Goal: Connect with others: Connect with others

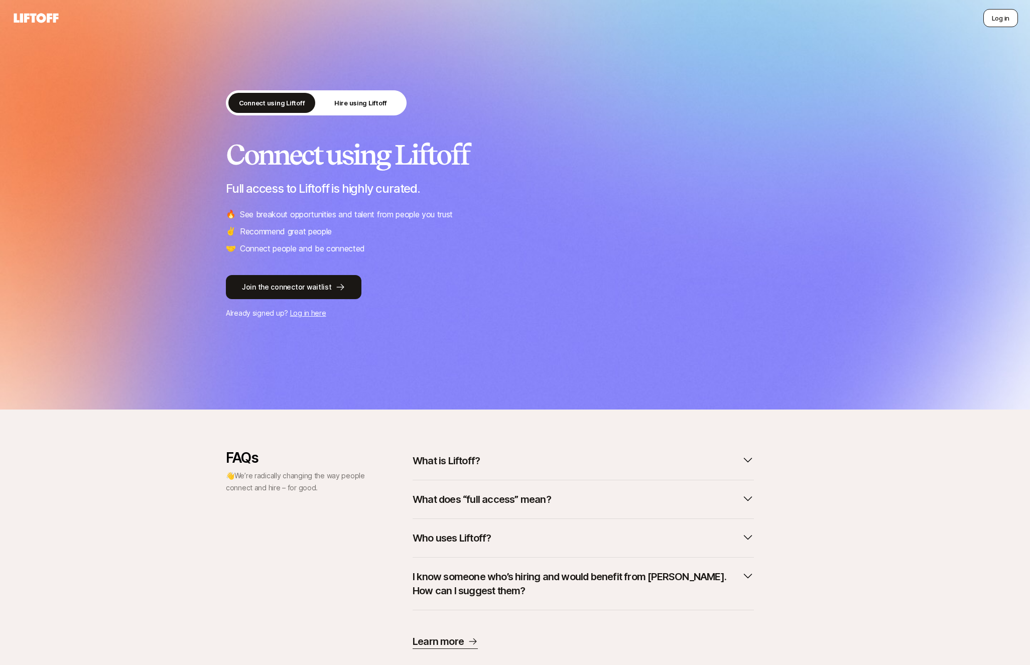
click at [1007, 12] on button "Log in" at bounding box center [1000, 18] width 35 height 18
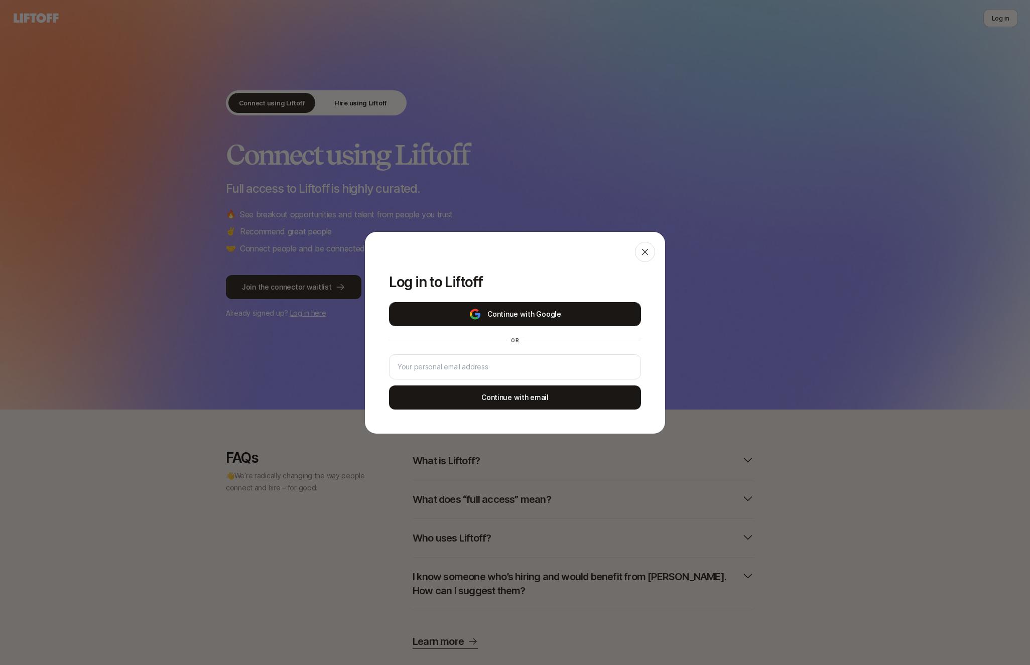
click at [544, 309] on button "Continue with Google" at bounding box center [515, 314] width 252 height 24
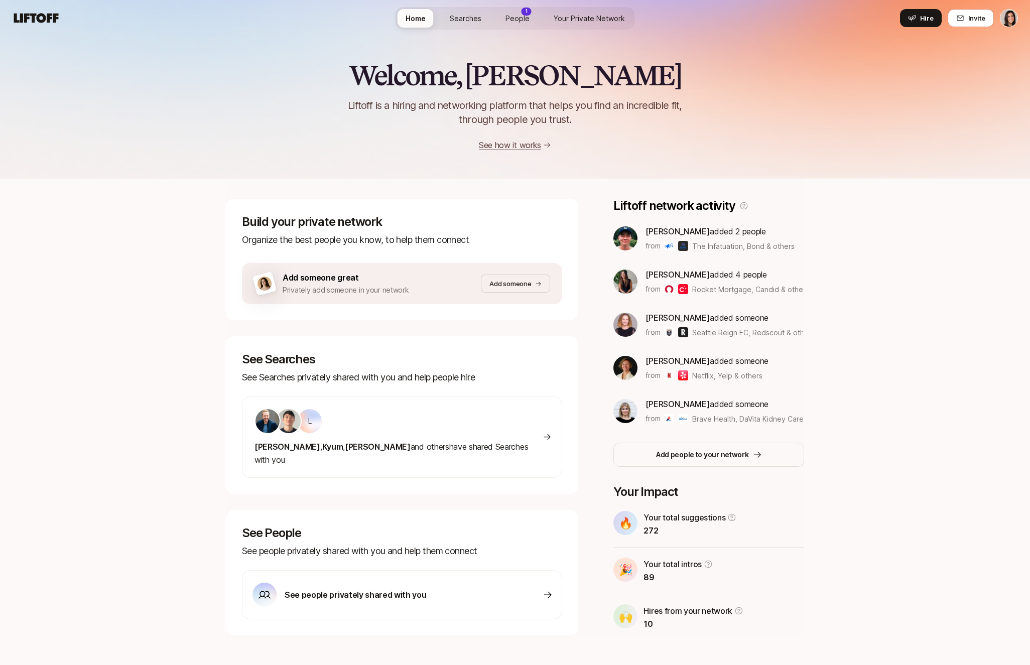
click at [464, 271] on div "Add someone great Privately add someone in your network" at bounding box center [368, 283] width 226 height 25
click at [482, 276] on button "Add someone" at bounding box center [515, 284] width 69 height 18
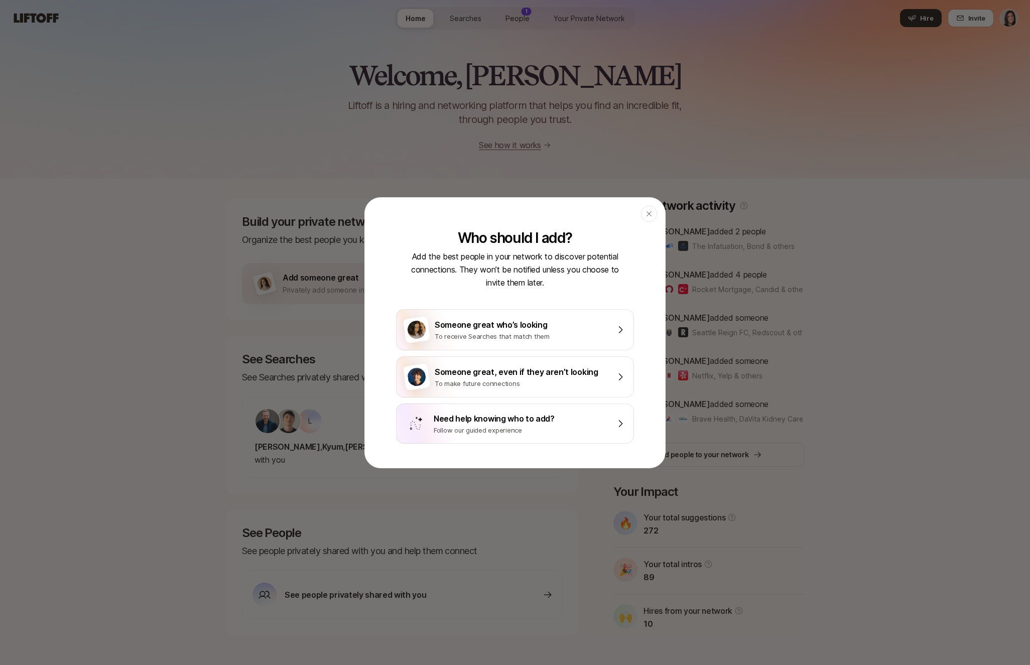
click at [658, 219] on header "Close" at bounding box center [515, 214] width 300 height 32
click at [651, 219] on div "button" at bounding box center [649, 214] width 16 height 16
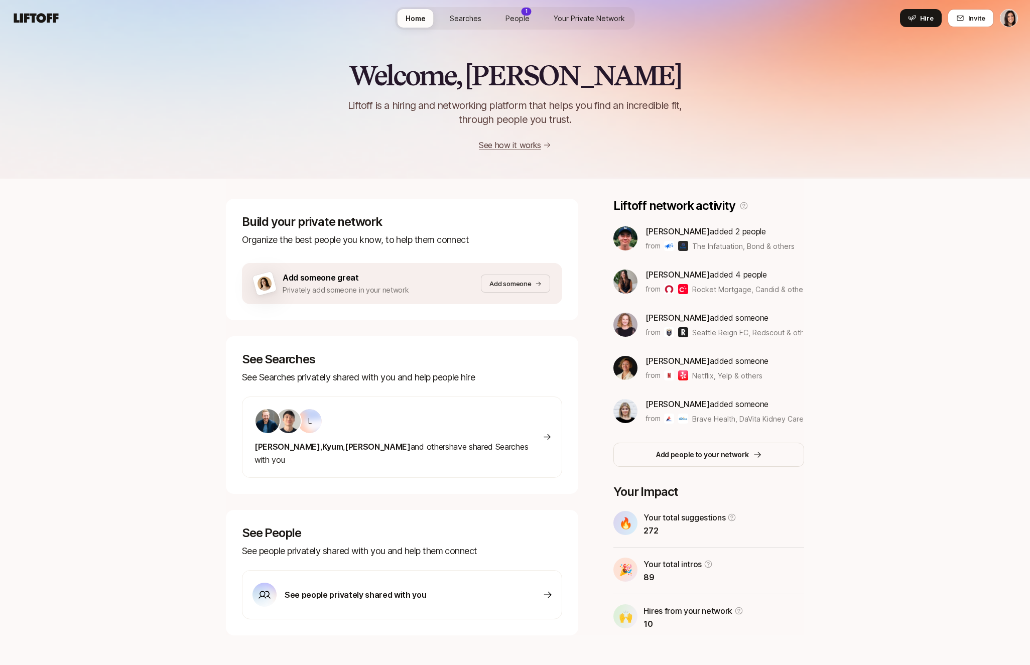
click at [427, 277] on div "Add someone great Privately add someone in your network" at bounding box center [368, 283] width 226 height 25
click at [414, 261] on div "Add someone great Privately add someone in your network Add someone" at bounding box center [402, 281] width 320 height 45
click at [423, 282] on div "Add someone great Privately add someone in your network" at bounding box center [368, 283] width 226 height 25
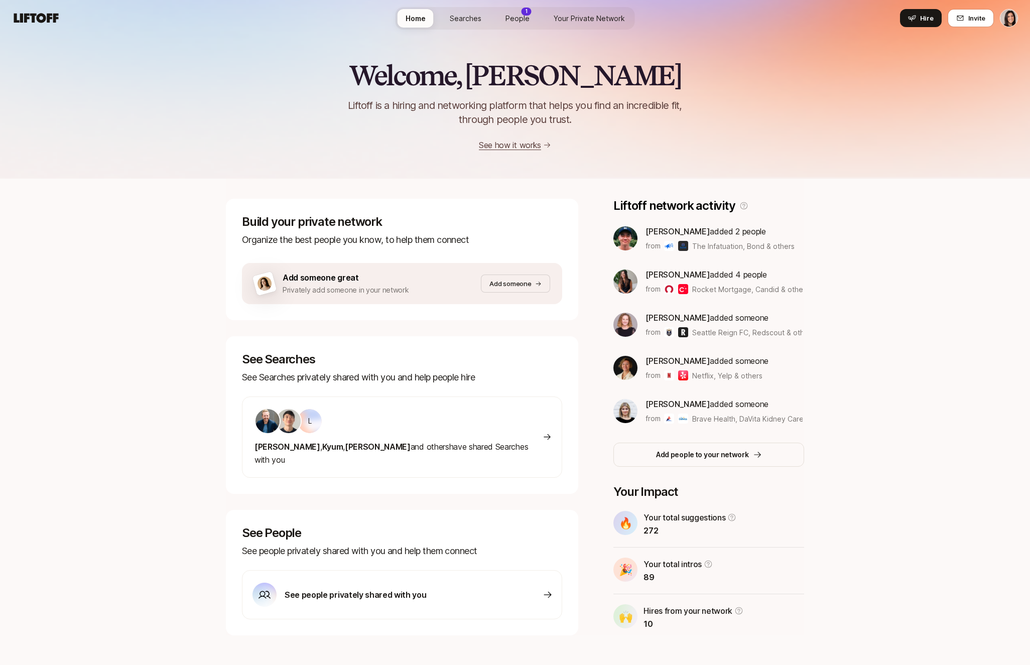
click at [445, 291] on div "Add someone great Privately add someone in your network" at bounding box center [368, 283] width 226 height 25
click at [527, 253] on div "Build your private network Organize the best people you know, to help them conn…" at bounding box center [402, 259] width 352 height 121
click at [524, 250] on div "Build your private network Organize the best people you know, to help them conn…" at bounding box center [402, 259] width 352 height 121
click at [497, 374] on p "See Searches privately shared with you and help people hire" at bounding box center [402, 378] width 320 height 14
click at [188, 213] on div "Welcome, [PERSON_NAME] is a hiring and networking platform that helps you find …" at bounding box center [515, 356] width 1030 height 640
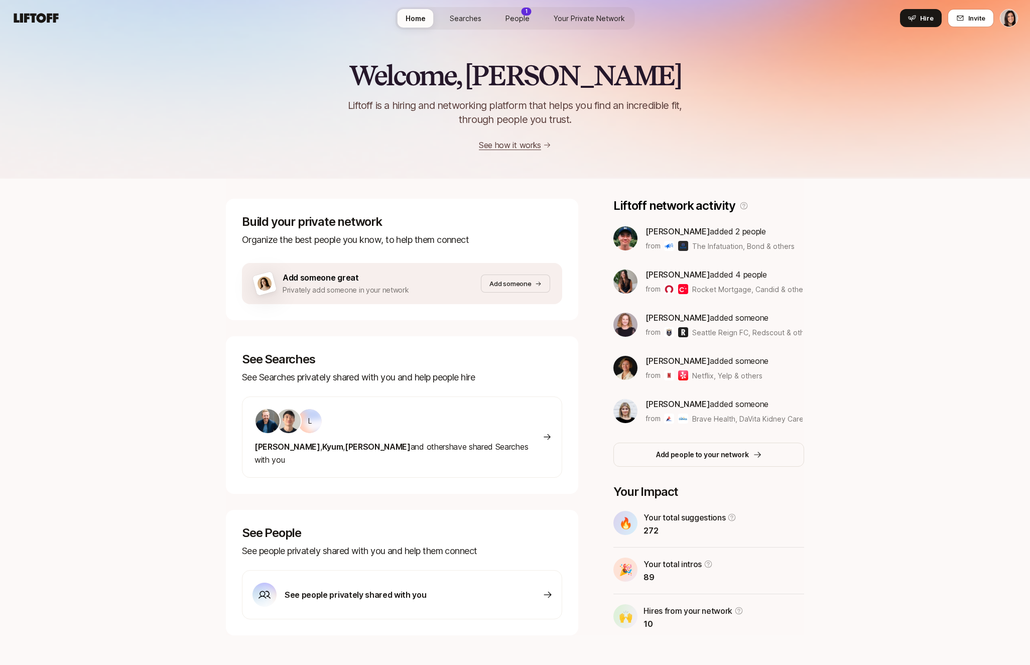
click at [520, 21] on span "People" at bounding box center [518, 18] width 24 height 11
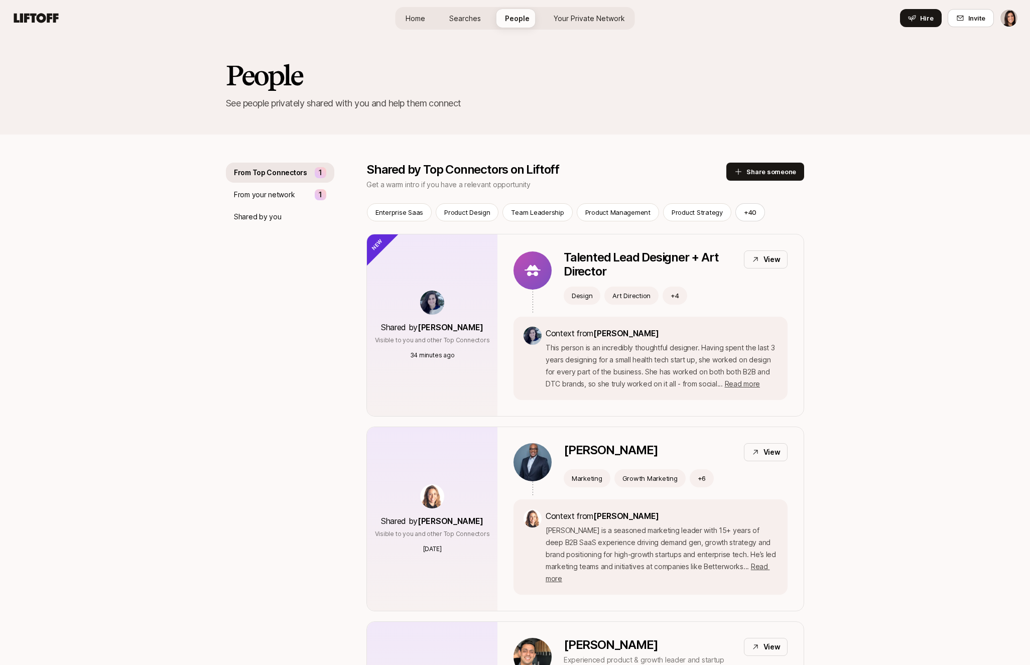
click at [571, 19] on span "Your Private Network" at bounding box center [589, 18] width 71 height 11
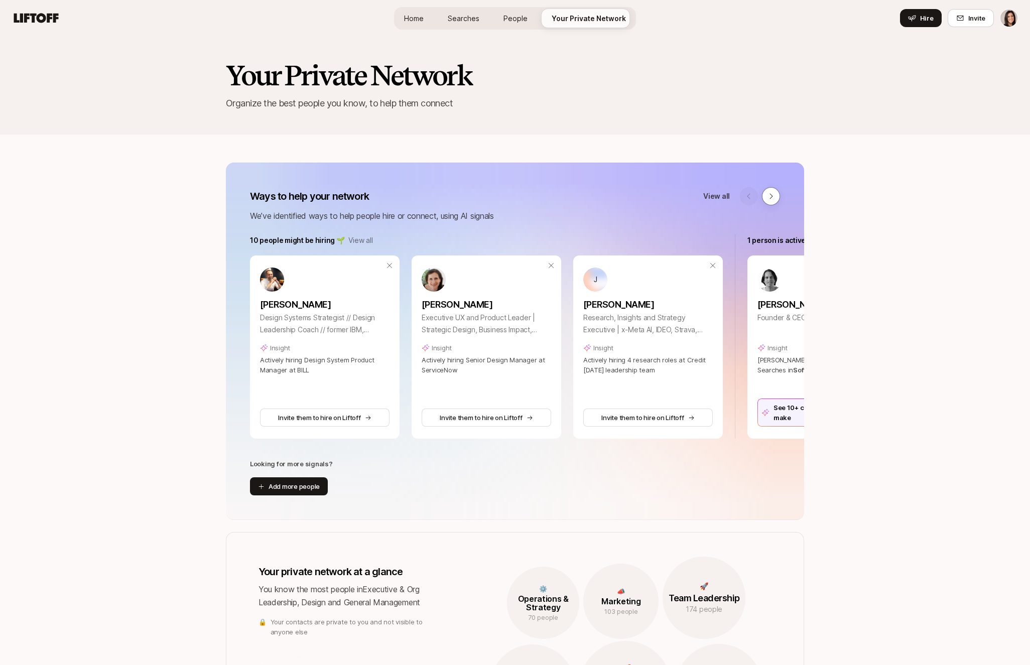
drag, startPoint x: 521, startPoint y: 25, endPoint x: 500, endPoint y: 25, distance: 21.1
click at [521, 25] on link "People" at bounding box center [516, 18] width 40 height 19
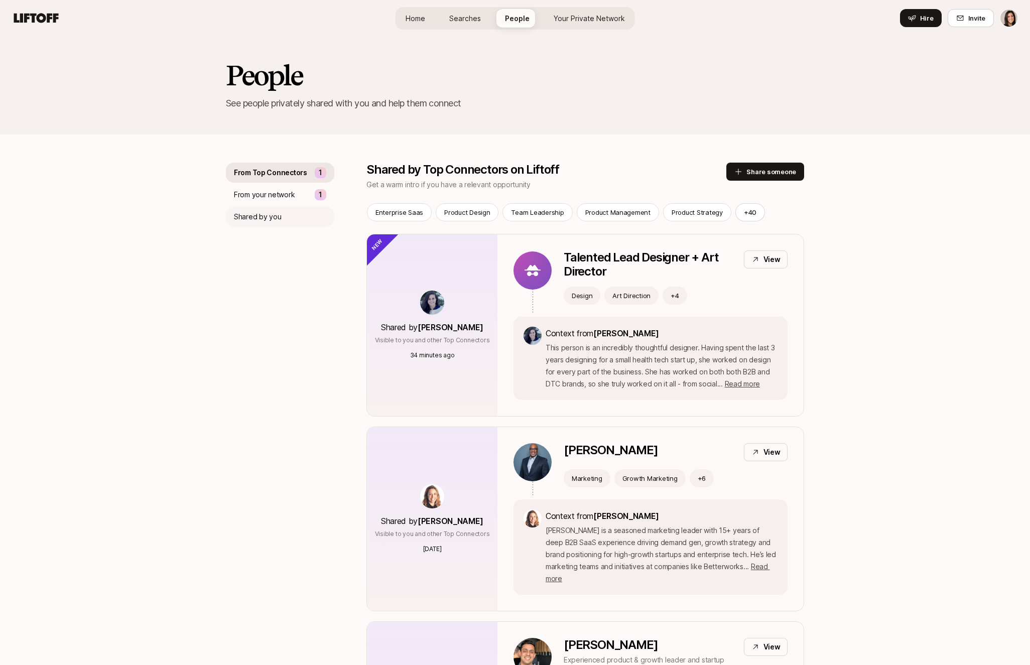
click at [250, 225] on div "Shared by you" at bounding box center [280, 217] width 108 height 20
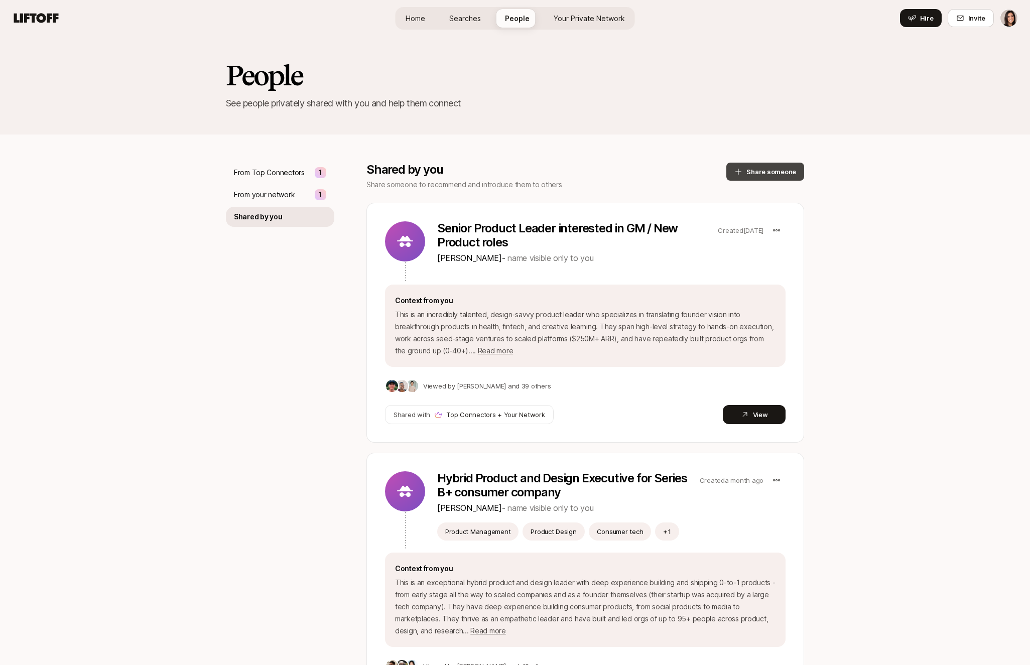
click at [742, 171] on icon at bounding box center [738, 172] width 6 height 6
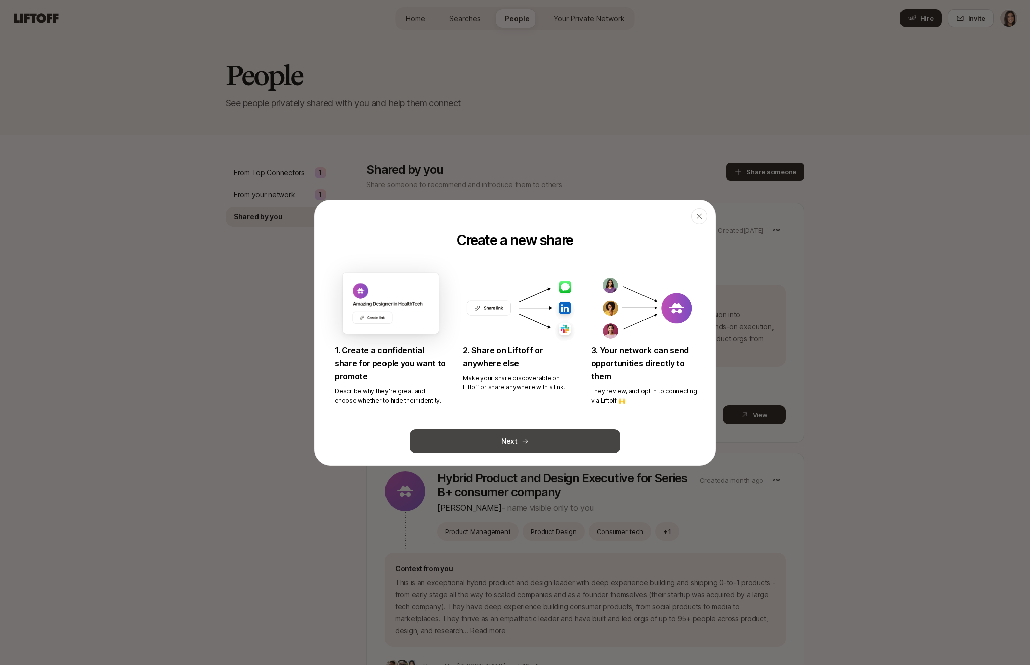
click at [552, 449] on button "Next" at bounding box center [515, 441] width 211 height 24
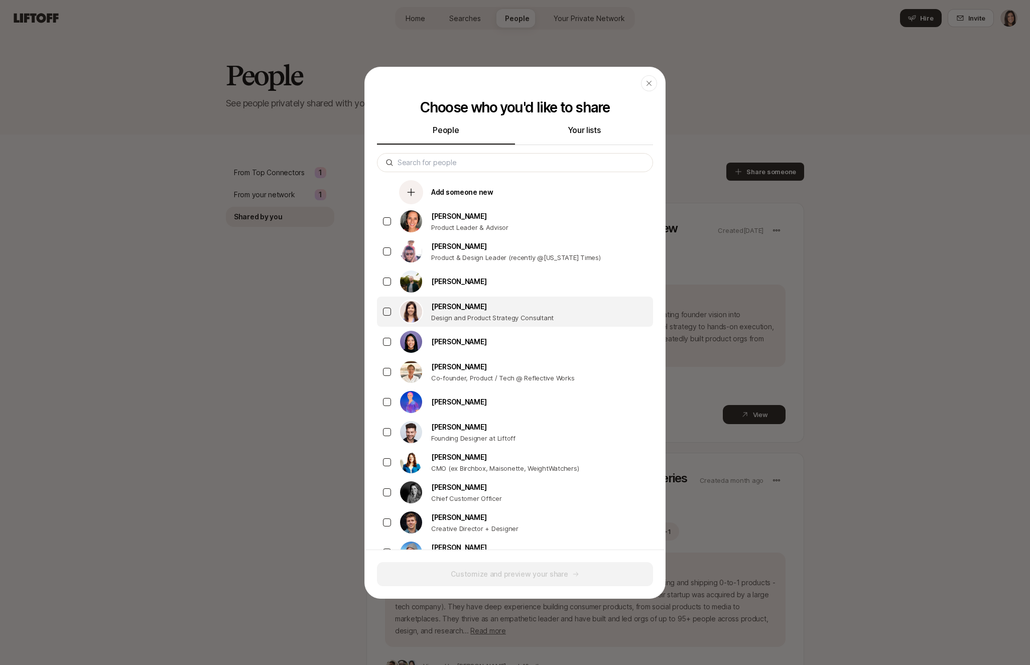
click at [478, 310] on p "[PERSON_NAME]" at bounding box center [492, 307] width 122 height 12
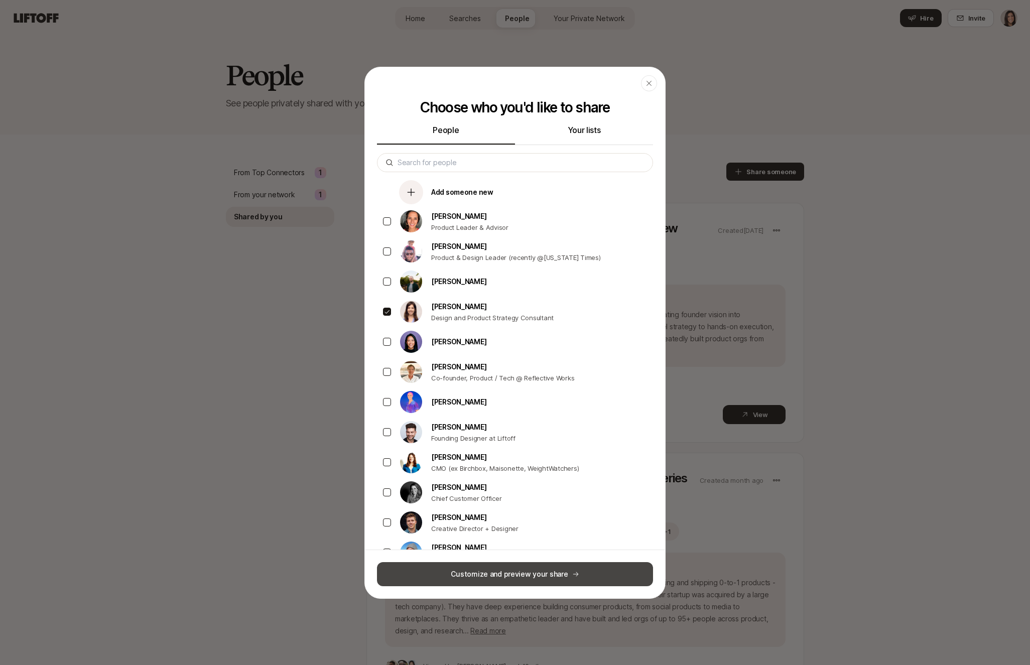
click at [481, 579] on button "Customize and preview your share" at bounding box center [515, 574] width 276 height 24
